Goal: Information Seeking & Learning: Find specific fact

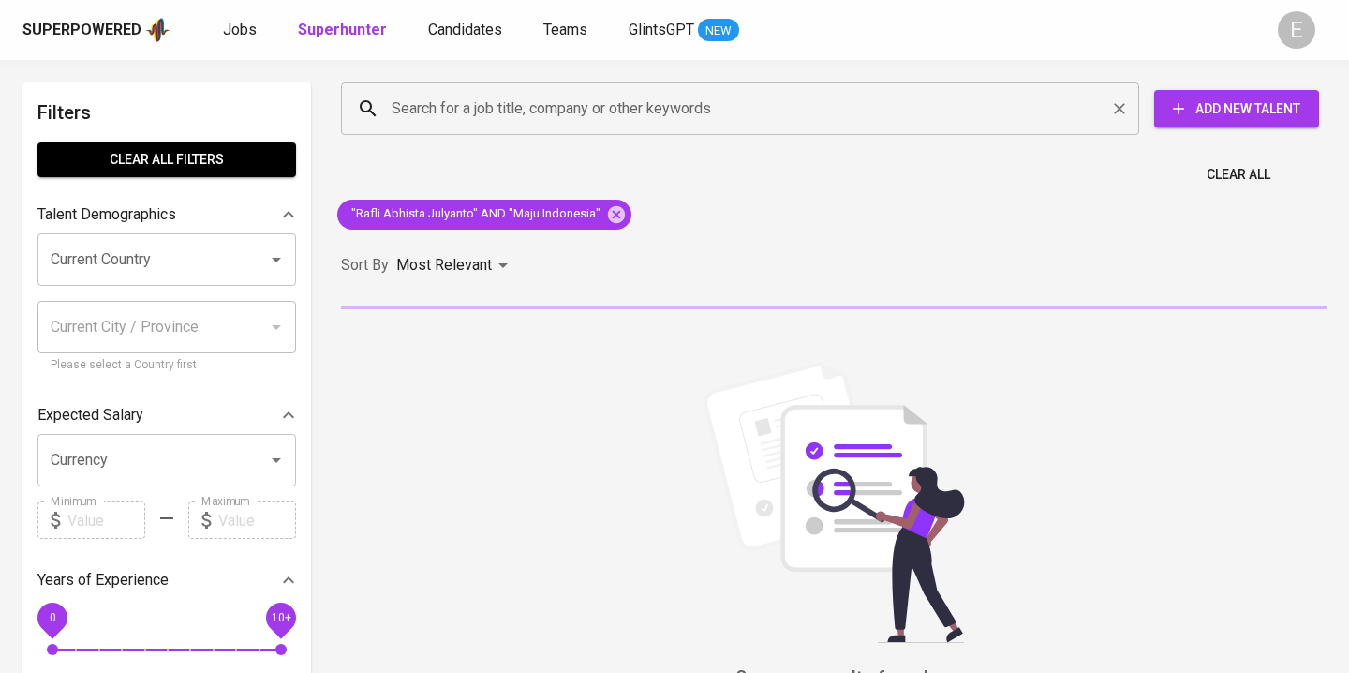
click at [615, 116] on input "Search for a job title, company or other keywords" at bounding box center [745, 109] width 716 height 36
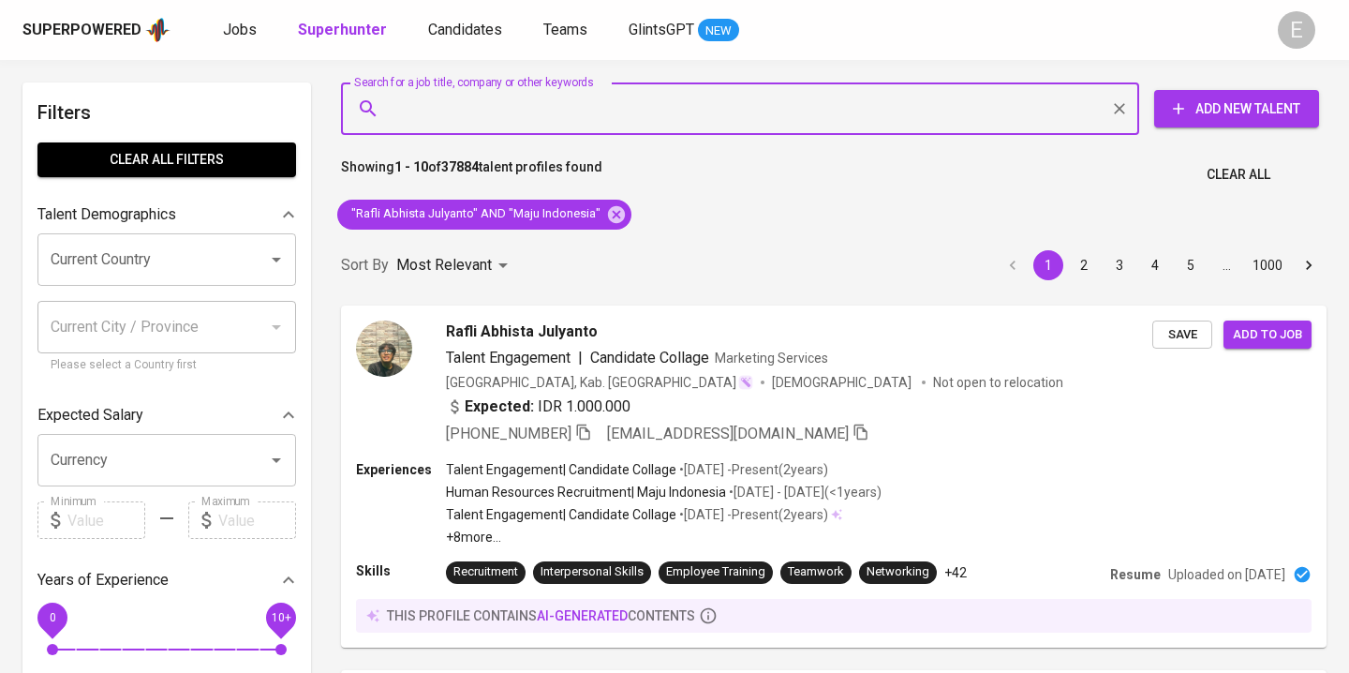
paste input "[EMAIL_ADDRESS][DOMAIN_NAME]"
type input "[EMAIL_ADDRESS][DOMAIN_NAME]"
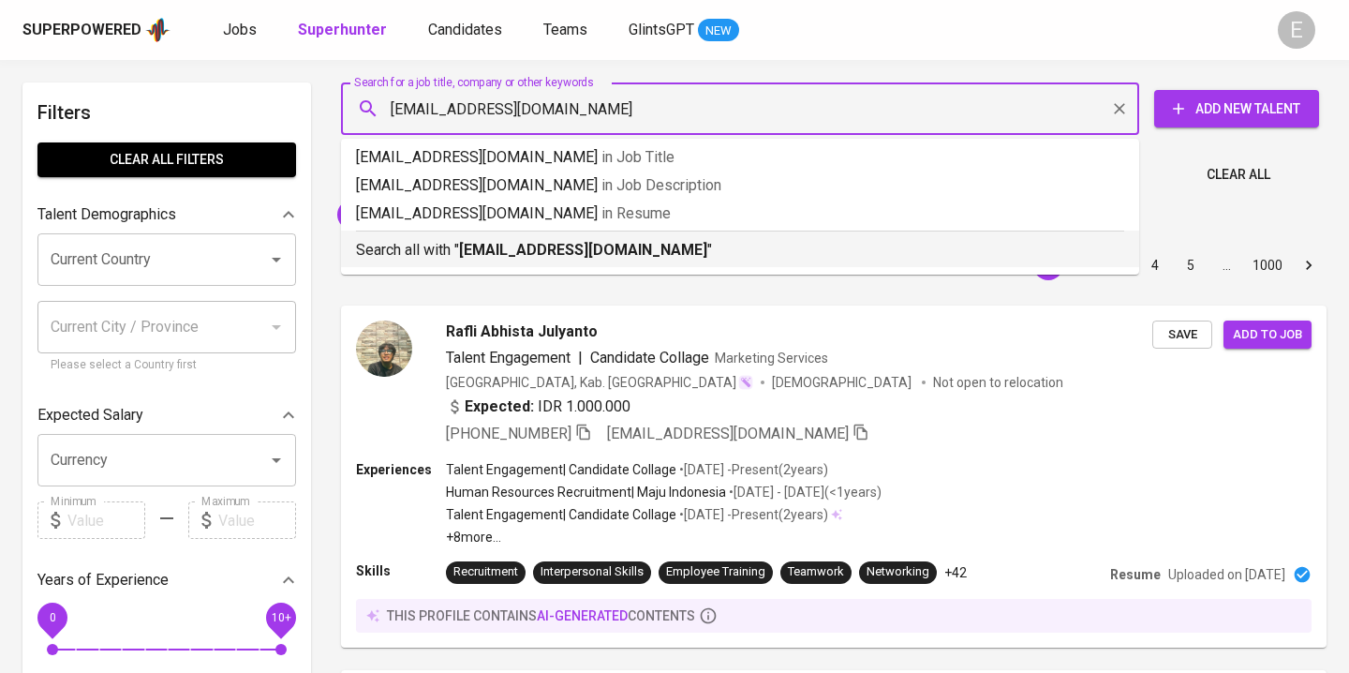
click at [642, 248] on b "[EMAIL_ADDRESS][DOMAIN_NAME]" at bounding box center [583, 250] width 248 height 18
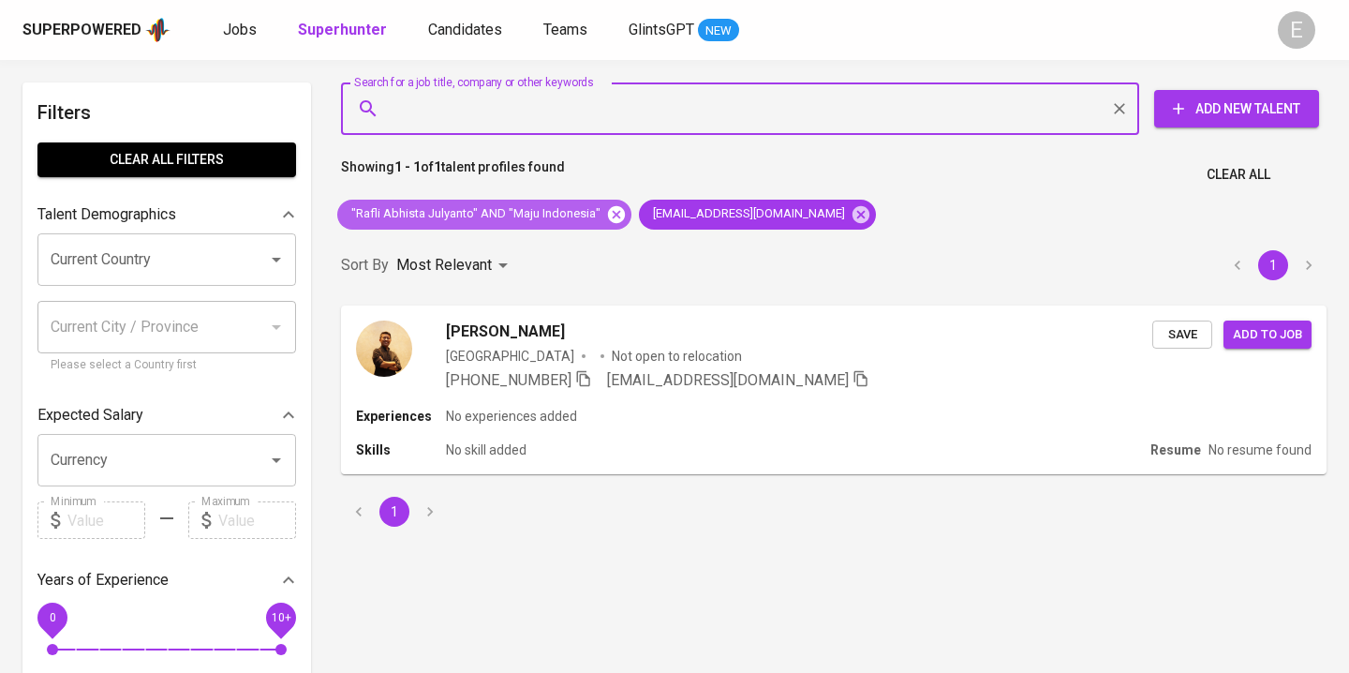
click at [613, 214] on icon at bounding box center [616, 214] width 21 height 21
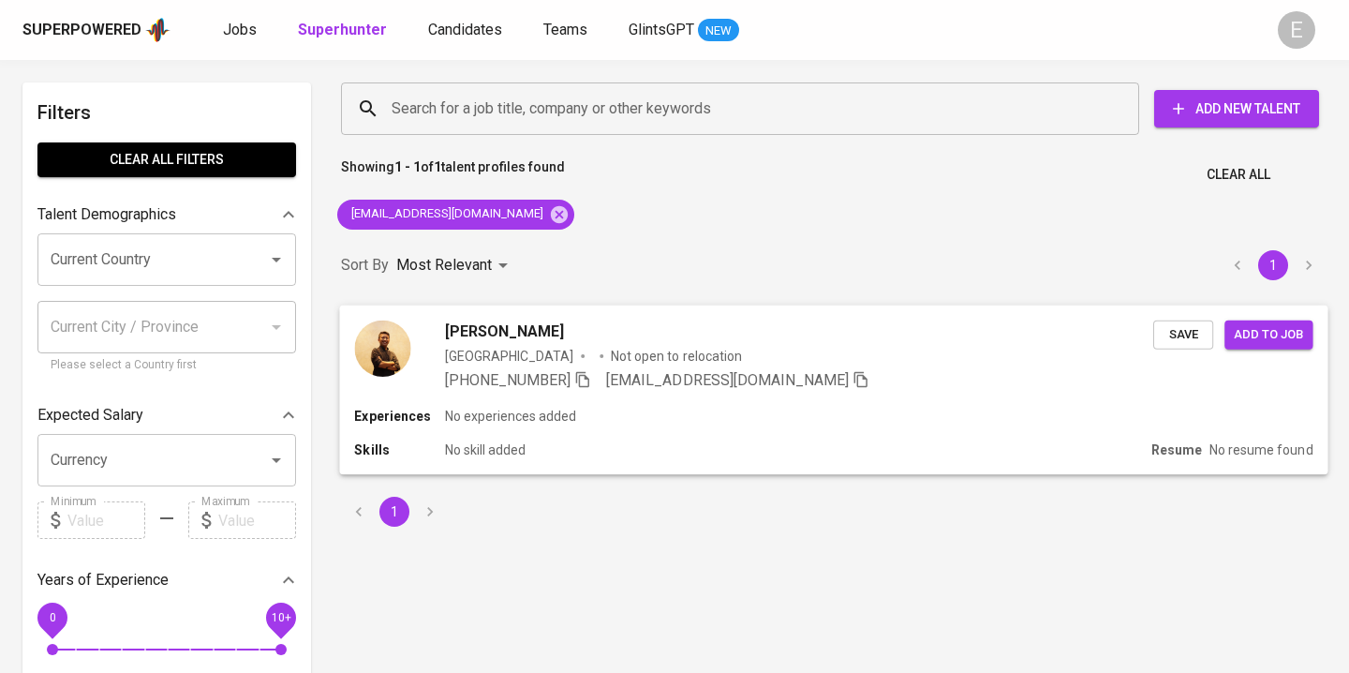
click at [583, 384] on icon "button" at bounding box center [582, 379] width 13 height 16
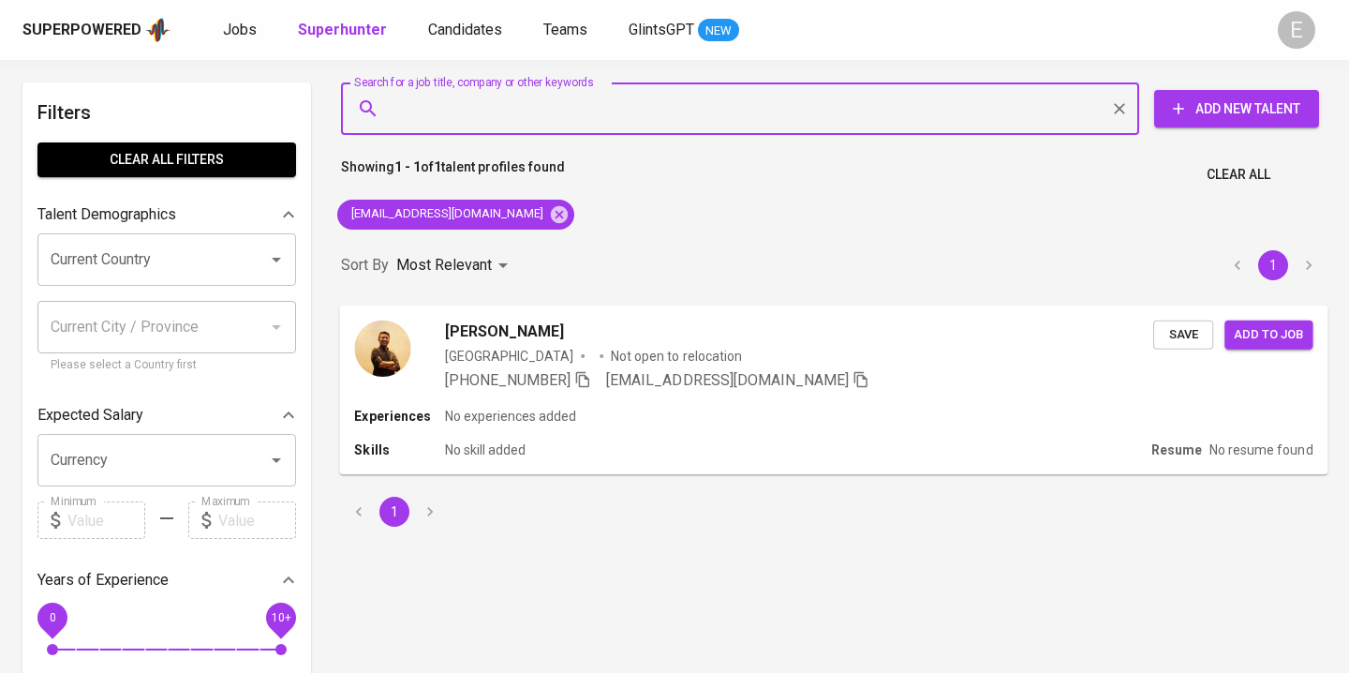
click at [556, 118] on input "Search for a job title, company or other keywords" at bounding box center [745, 109] width 716 height 36
paste input "[PERSON_NAME]"
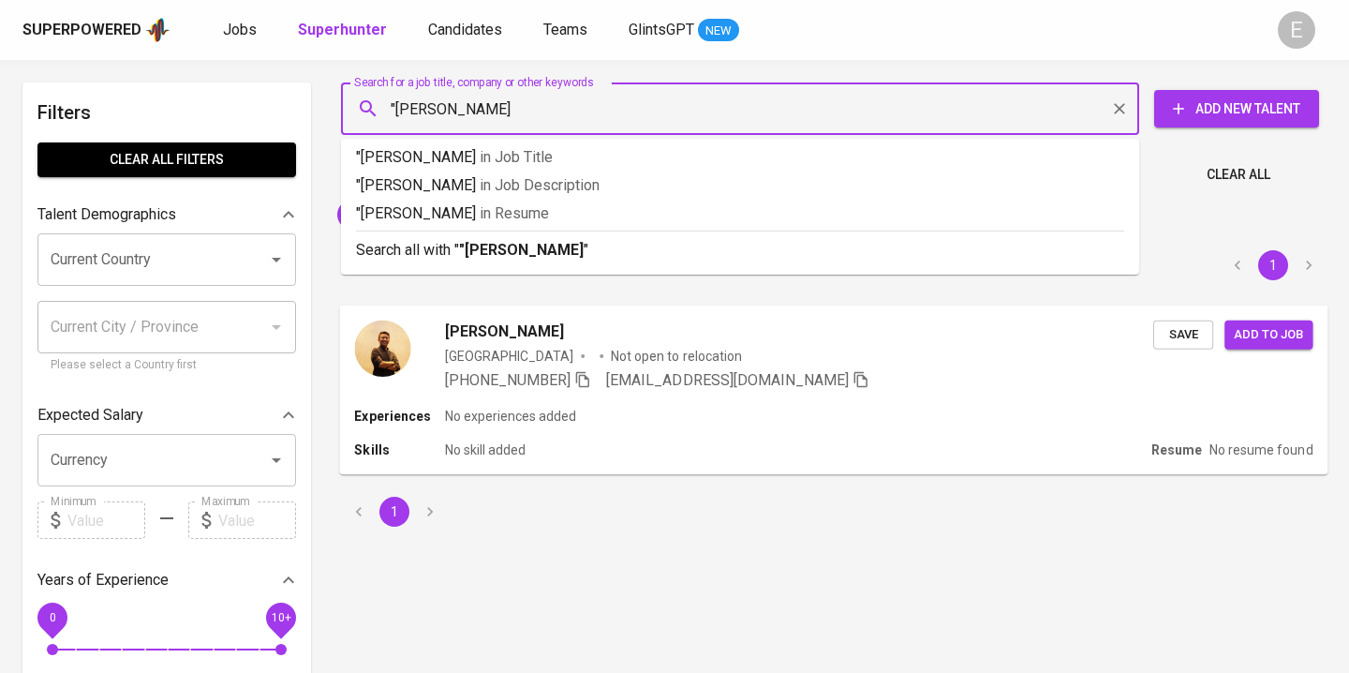
type input ""Sulthan Daffa""
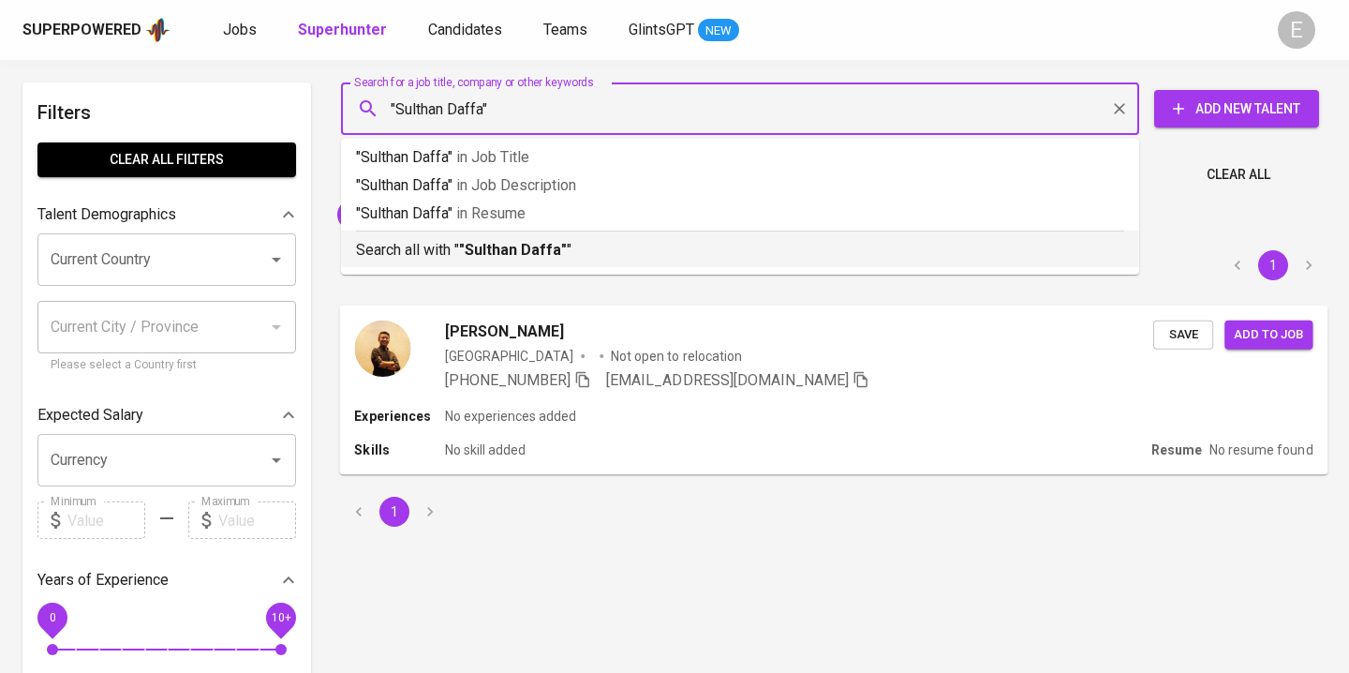
click at [550, 245] on b ""Sulthan Daffa"" at bounding box center [513, 250] width 108 height 18
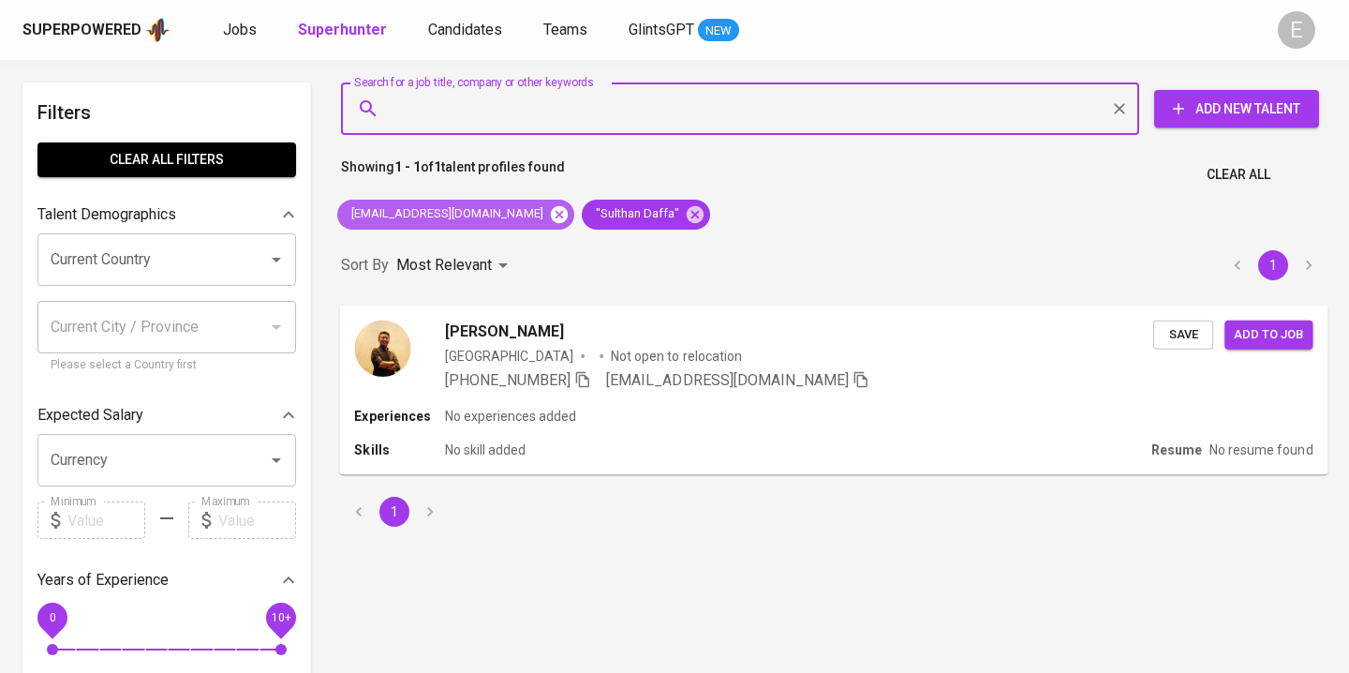
click at [551, 216] on icon at bounding box center [559, 213] width 17 height 17
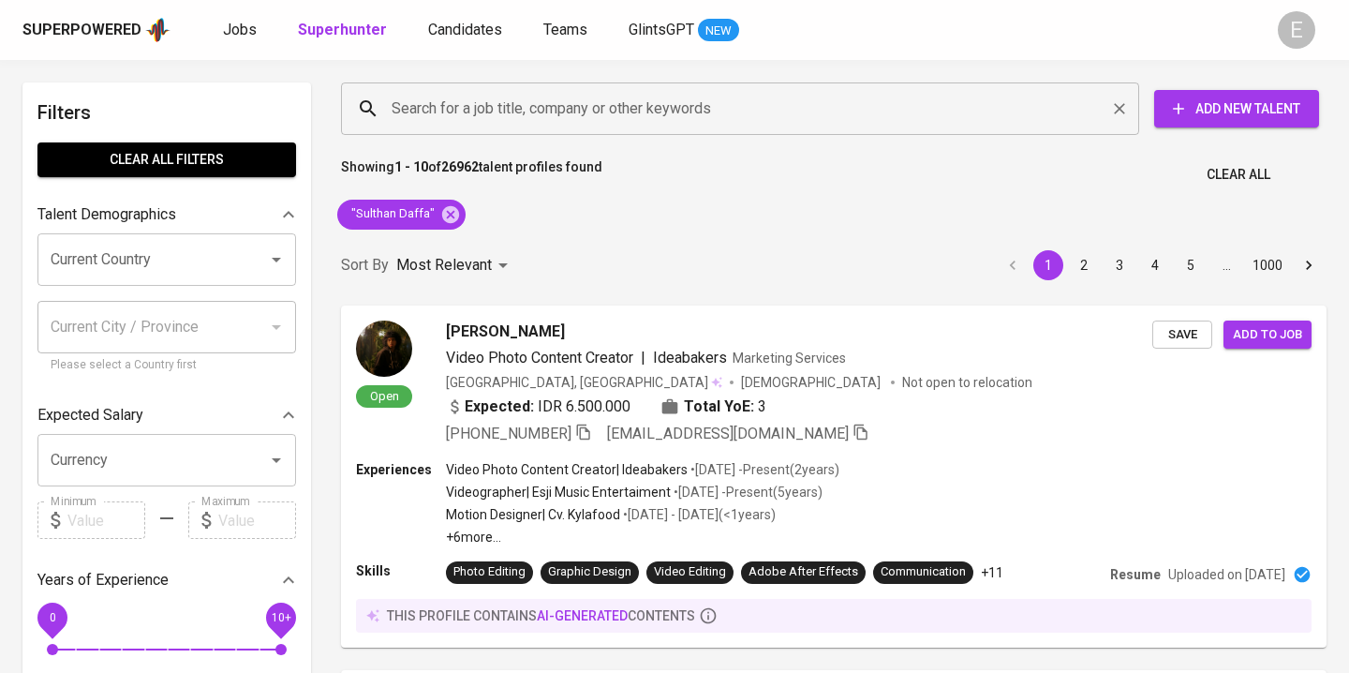
click at [465, 123] on input "Search for a job title, company or other keywords" at bounding box center [745, 109] width 716 height 36
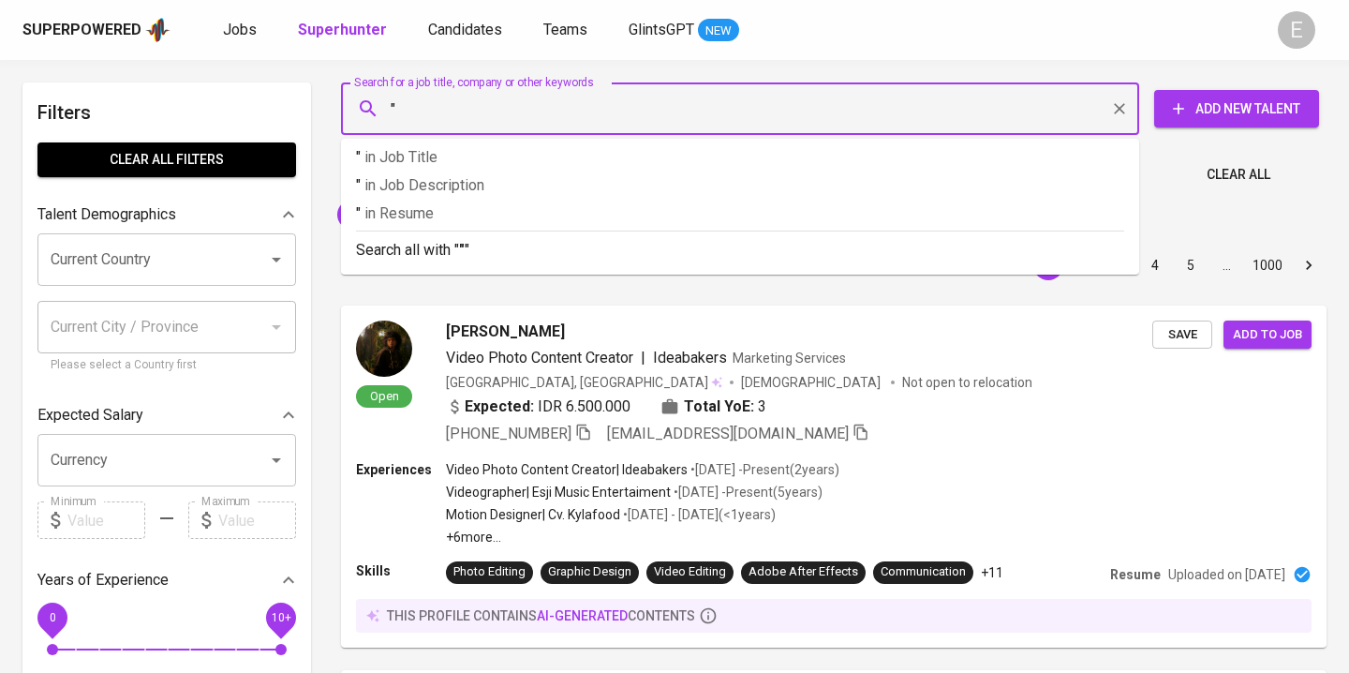
paste input "[PERSON_NAME]"
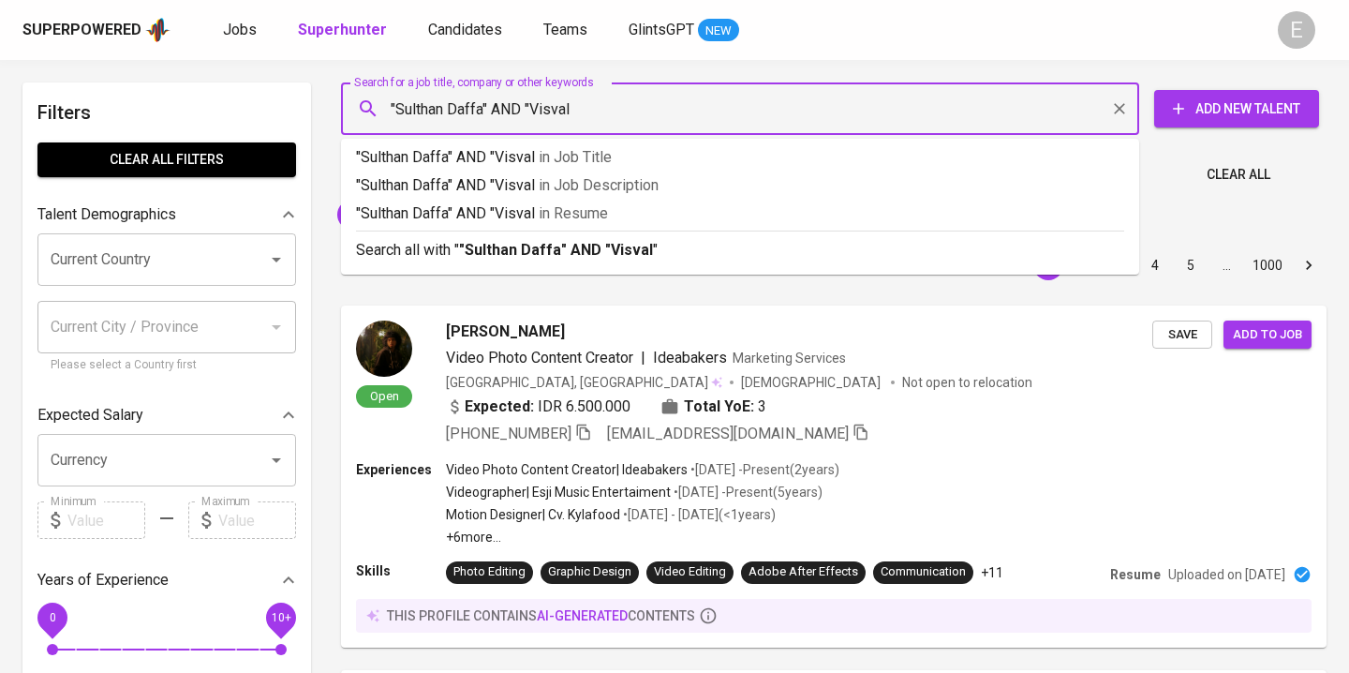
type input ""Sulthan Daffa" AND "Visval""
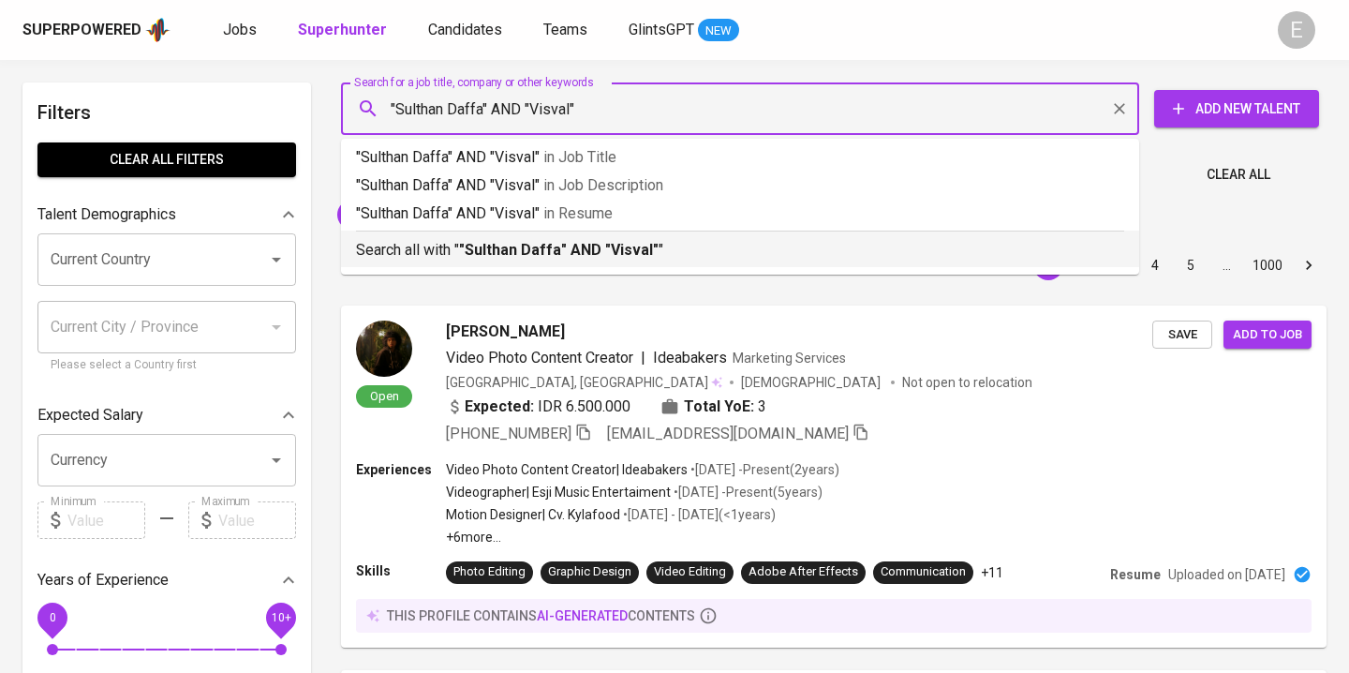
click at [518, 246] on b ""Sulthan Daffa" AND "Visval"" at bounding box center [559, 250] width 200 height 18
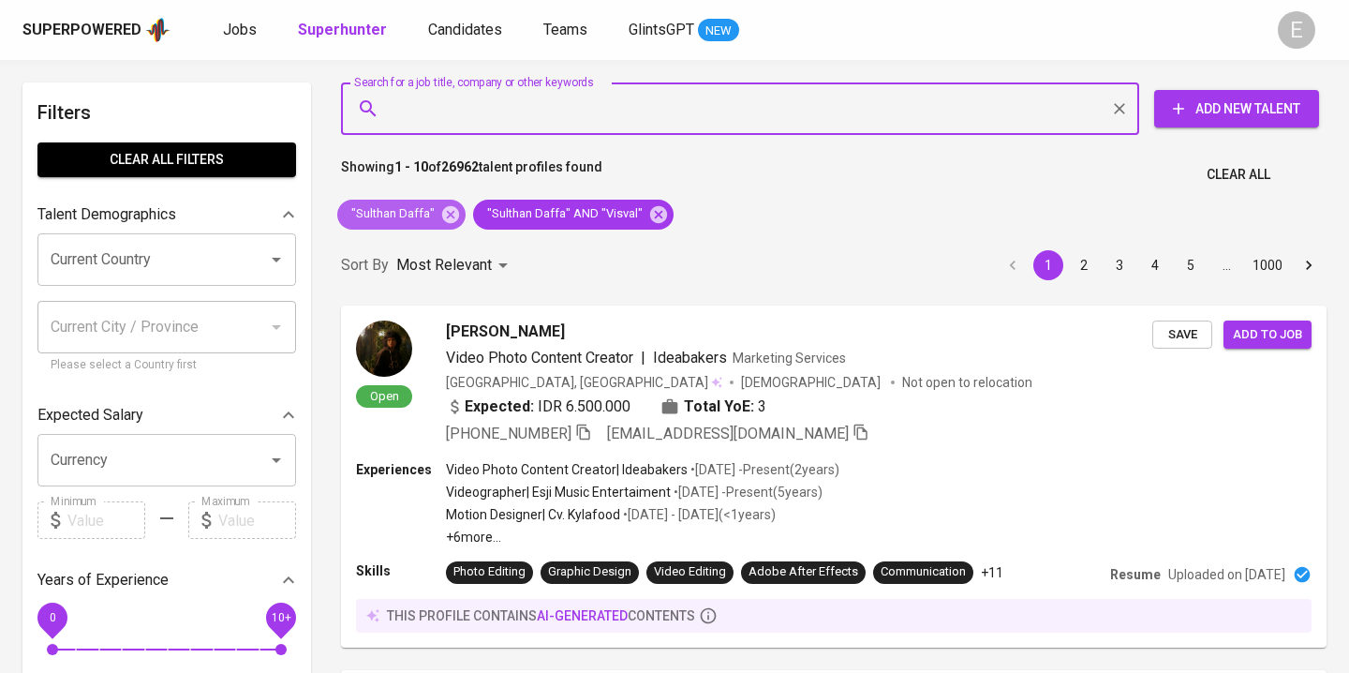
click at [451, 216] on icon at bounding box center [450, 214] width 21 height 21
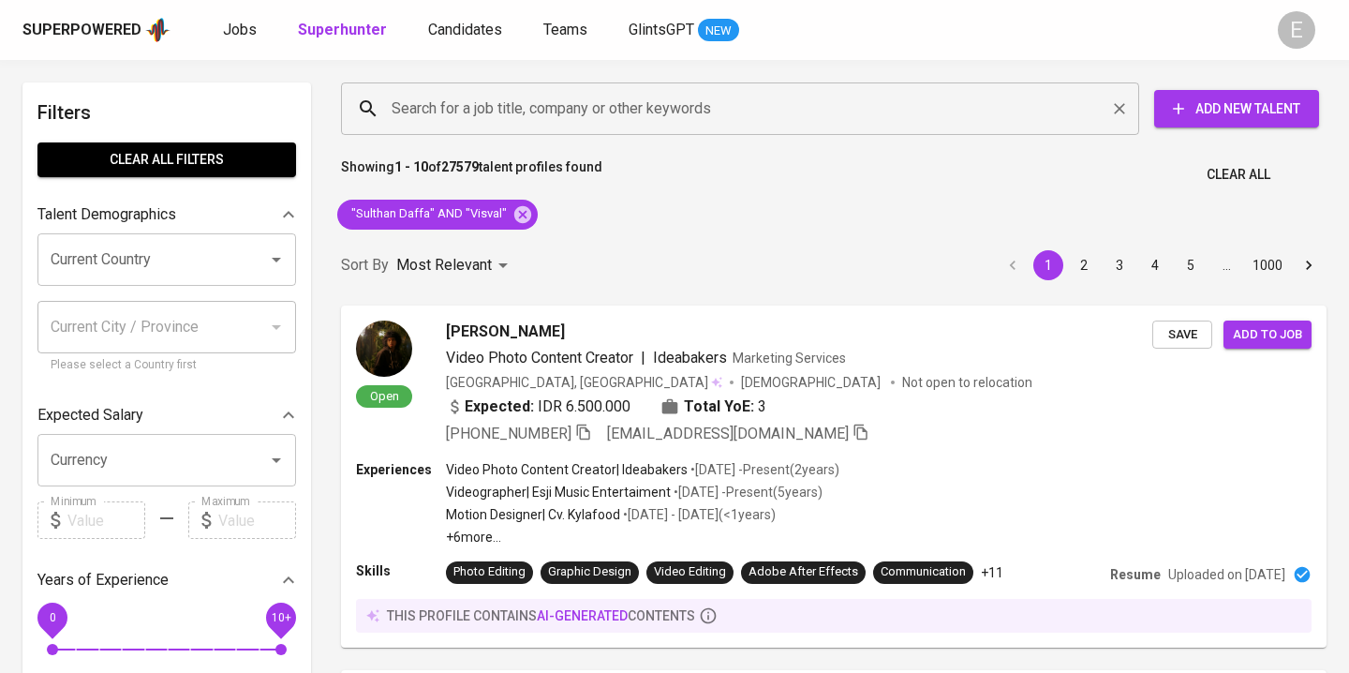
click at [453, 109] on input "Search for a job title, company or other keywords" at bounding box center [745, 109] width 716 height 36
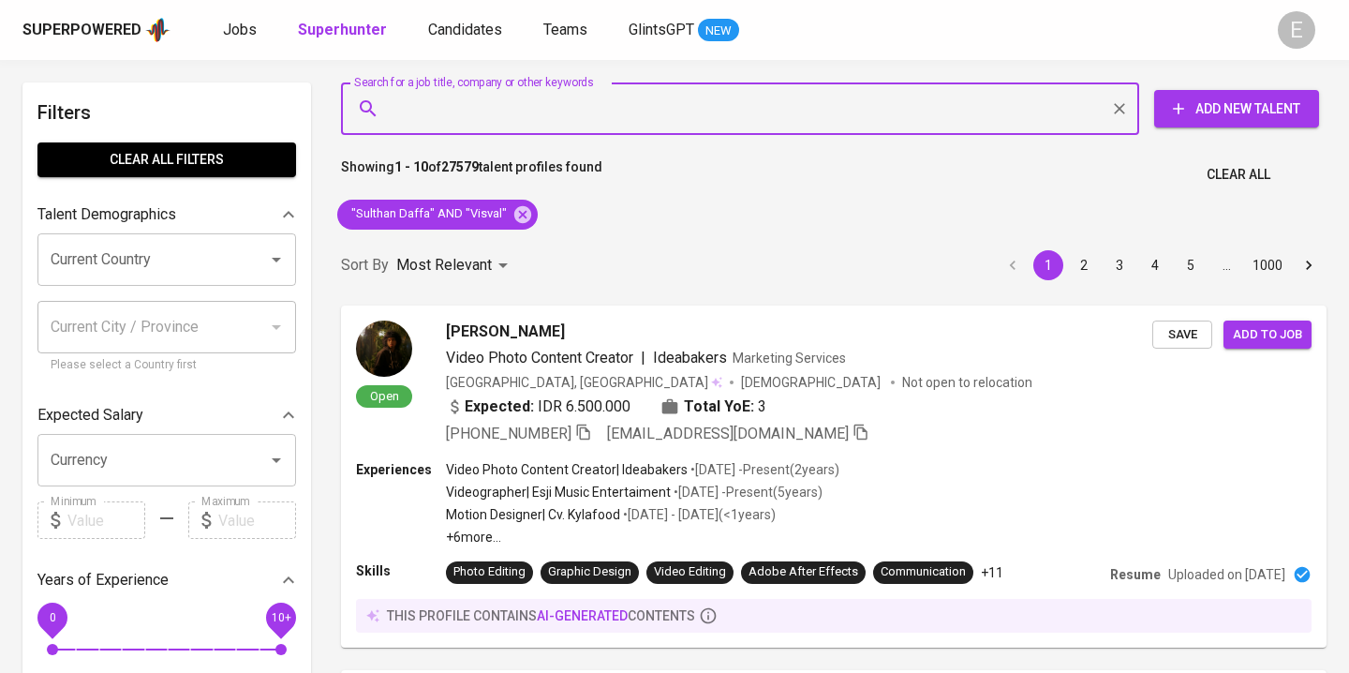
paste input "[EMAIL_ADDRESS][DOMAIN_NAME]"
type input "[EMAIL_ADDRESS][DOMAIN_NAME]"
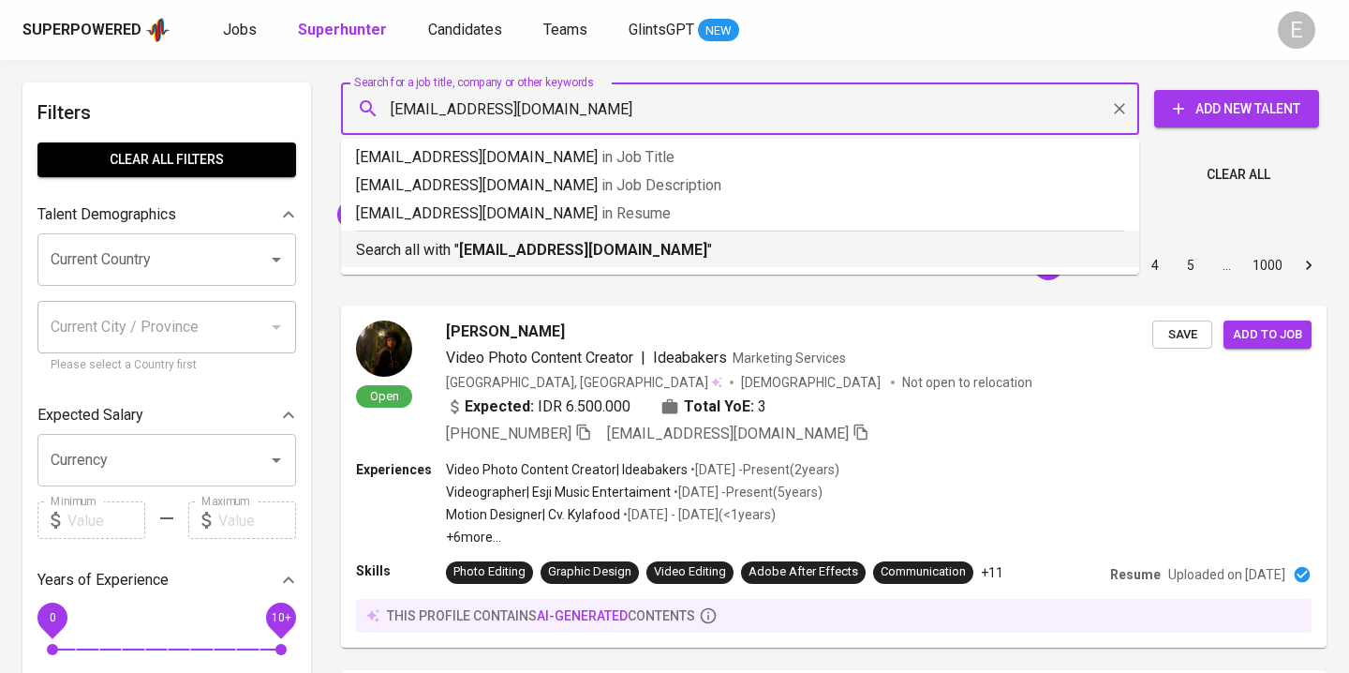
click at [470, 243] on b "[EMAIL_ADDRESS][DOMAIN_NAME]" at bounding box center [583, 250] width 248 height 18
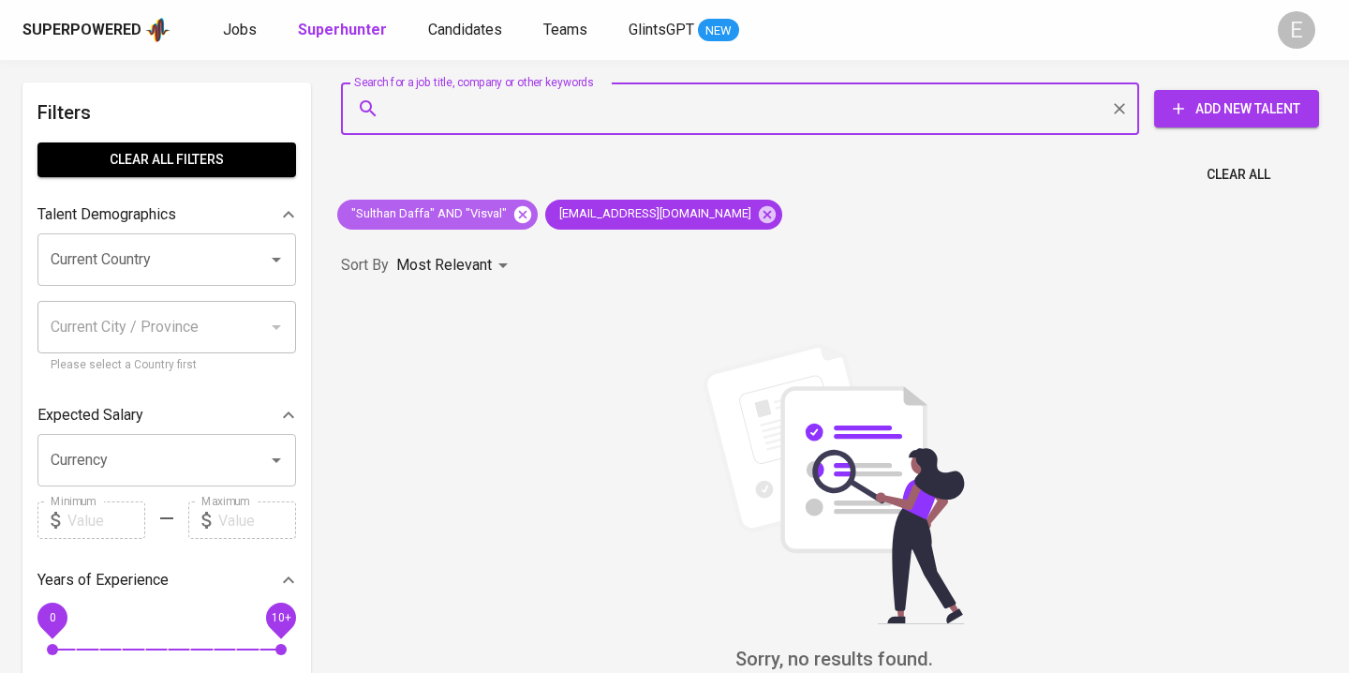
click at [515, 211] on icon at bounding box center [523, 214] width 21 height 21
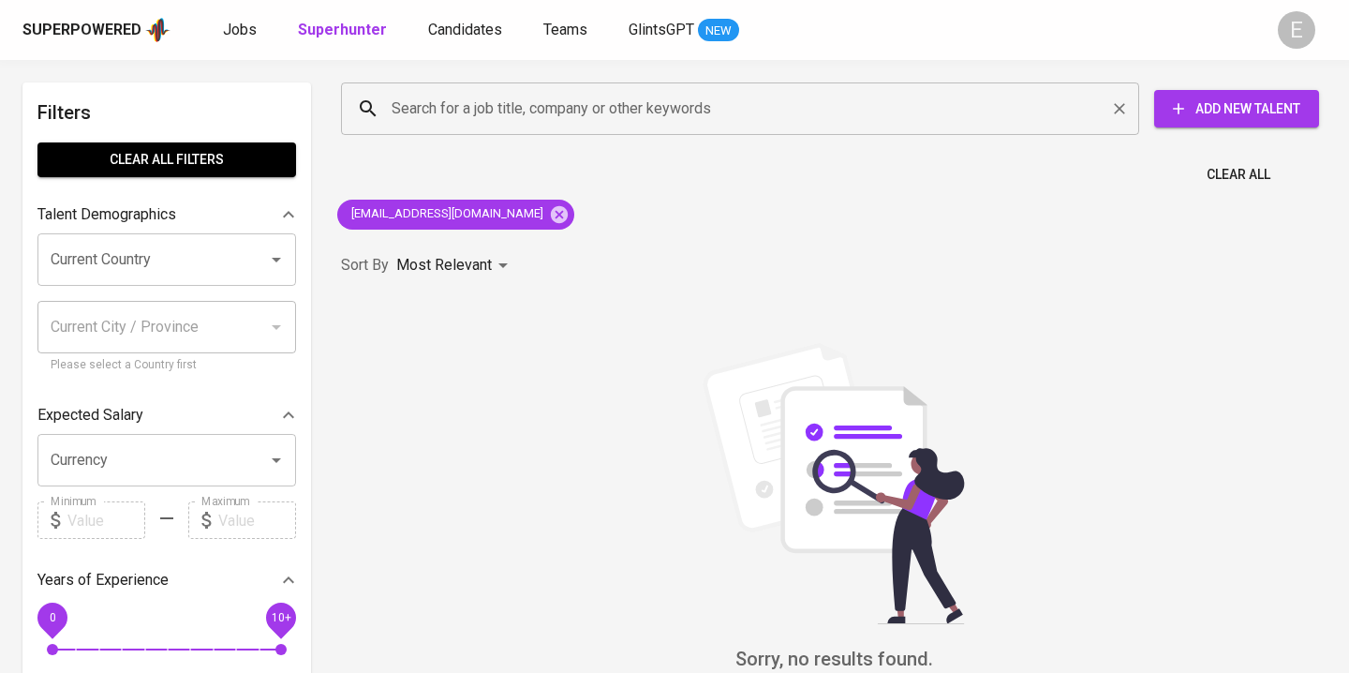
click at [420, 106] on input "Search for a job title, company or other keywords" at bounding box center [745, 109] width 716 height 36
paste input "[EMAIL_ADDRESS][DOMAIN_NAME]"
type input "[EMAIL_ADDRESS][DOMAIN_NAME]"
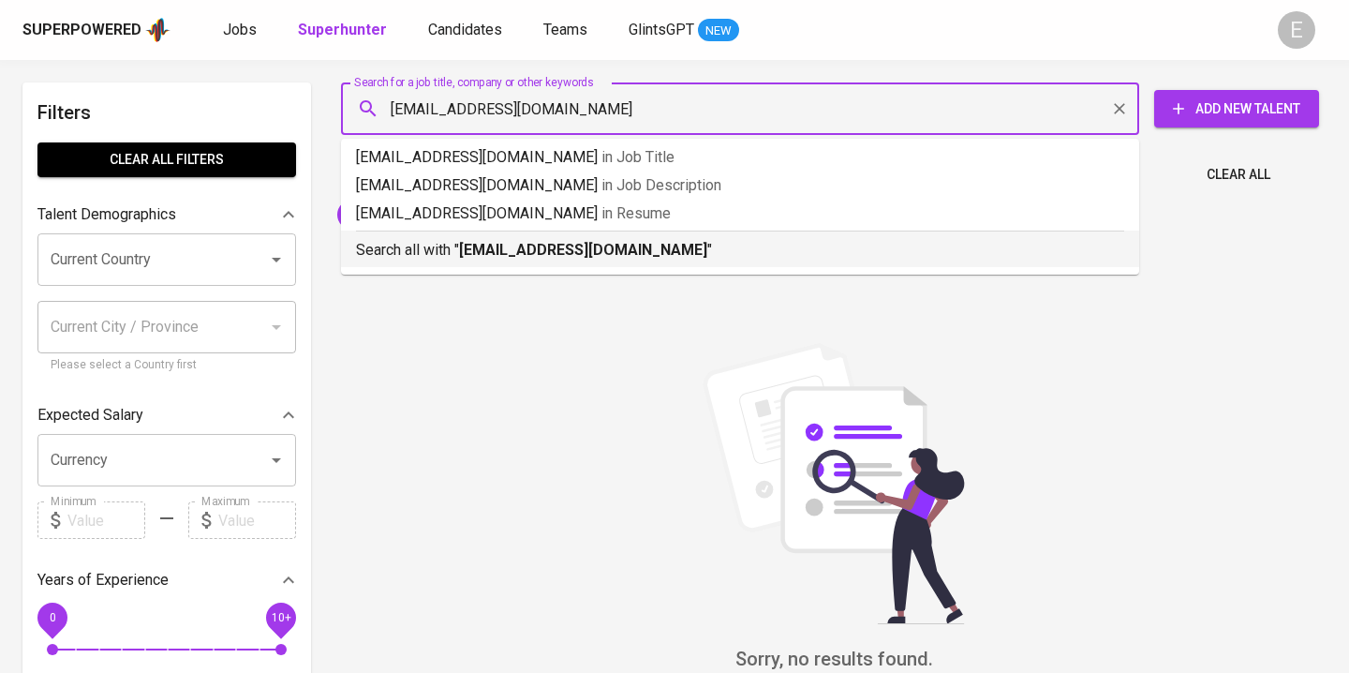
click at [468, 259] on p "Search all with " [EMAIL_ADDRESS][DOMAIN_NAME] "" at bounding box center [740, 250] width 768 height 22
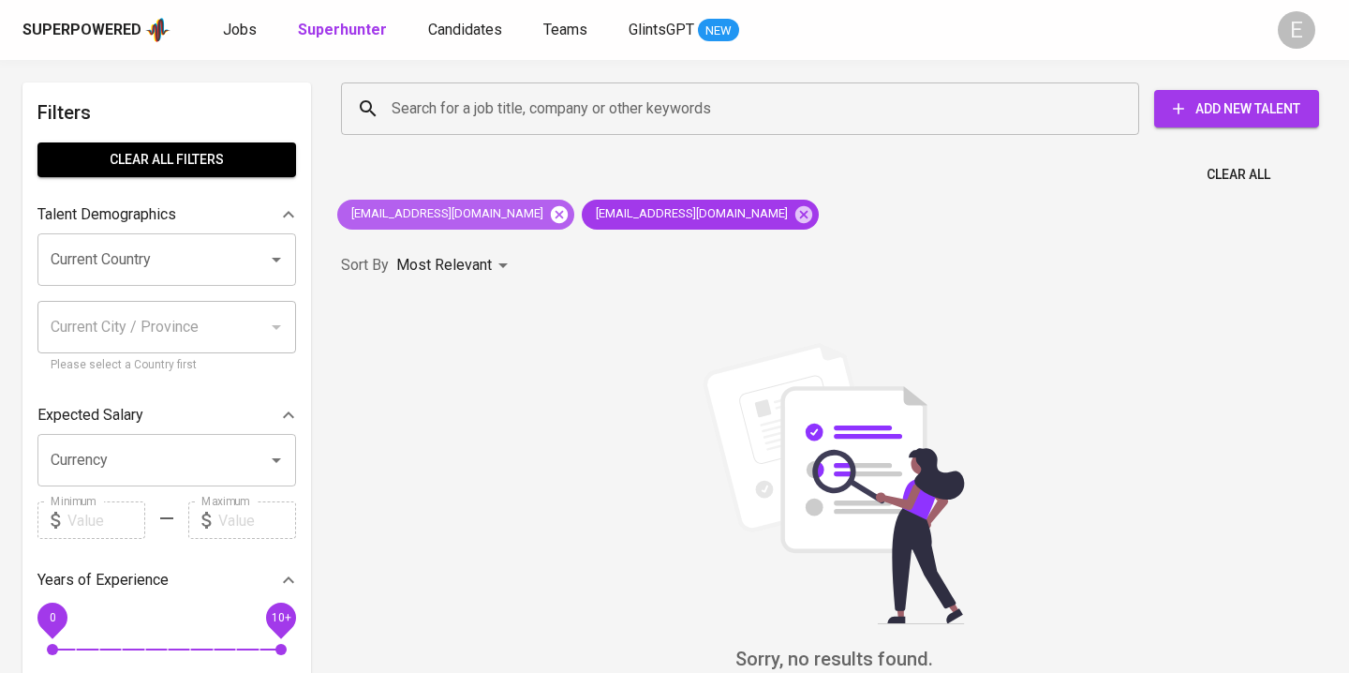
click at [549, 204] on icon at bounding box center [559, 214] width 21 height 21
